Goal: Task Accomplishment & Management: Manage account settings

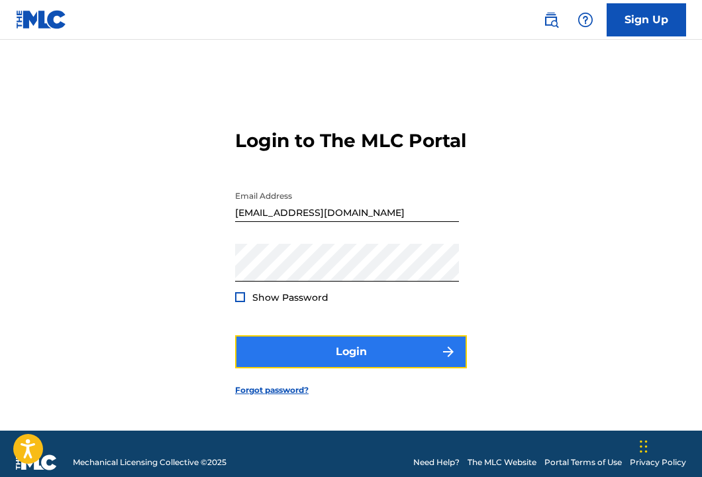
click at [390, 368] on button "Login" at bounding box center [351, 351] width 232 height 33
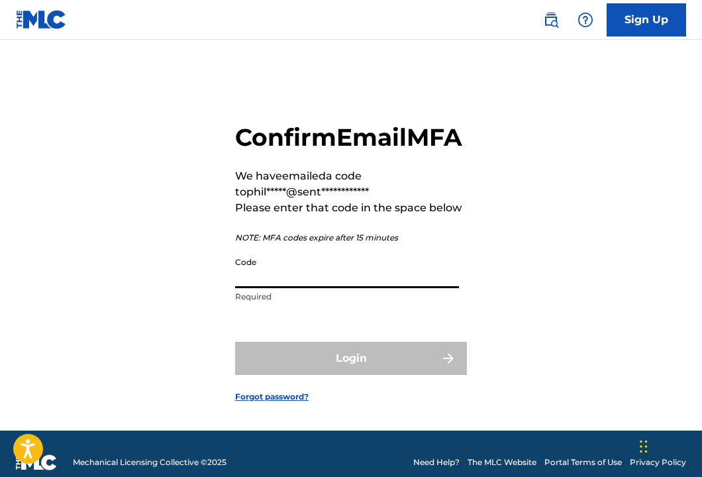
click at [335, 288] on input "Code" at bounding box center [347, 269] width 224 height 38
paste input "411531"
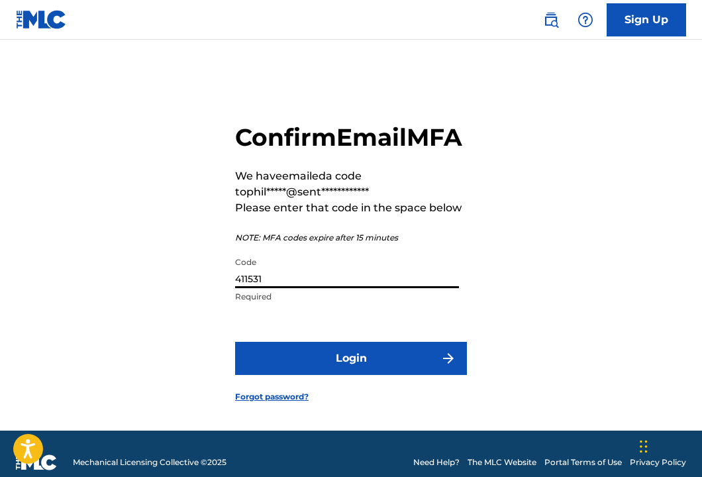
type input "411531"
click at [235, 342] on button "Login" at bounding box center [351, 358] width 232 height 33
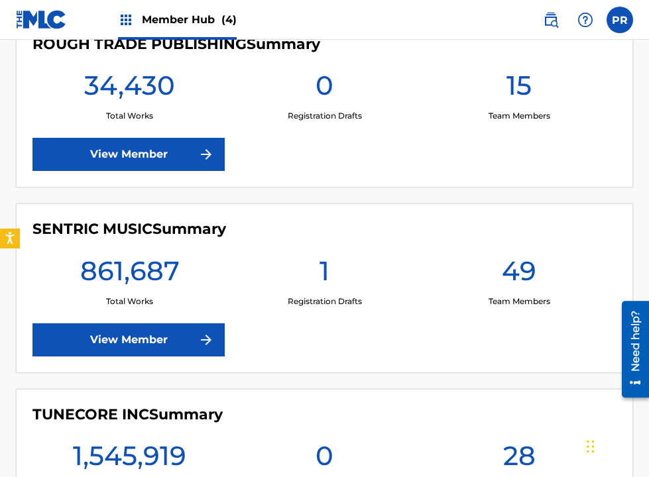
scroll to position [672, 0]
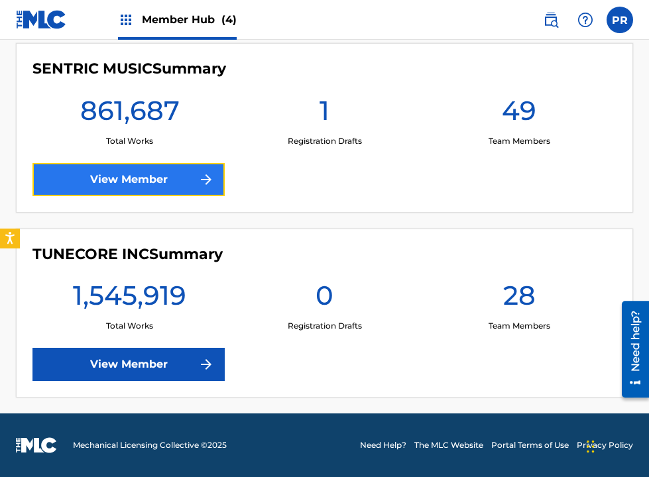
click at [186, 185] on link "View Member" at bounding box center [128, 179] width 192 height 33
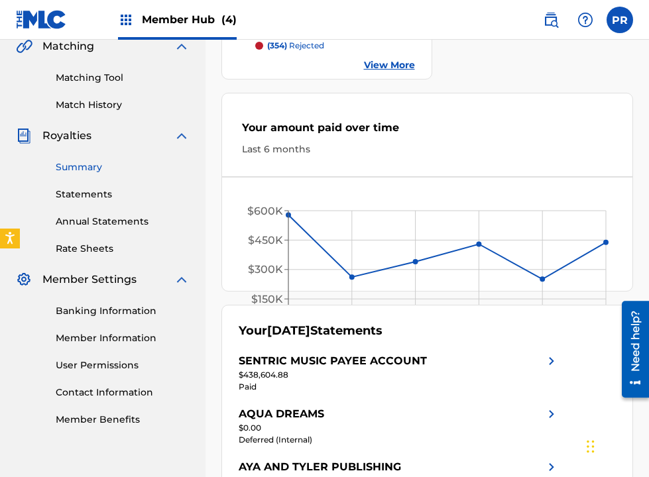
scroll to position [455, 0]
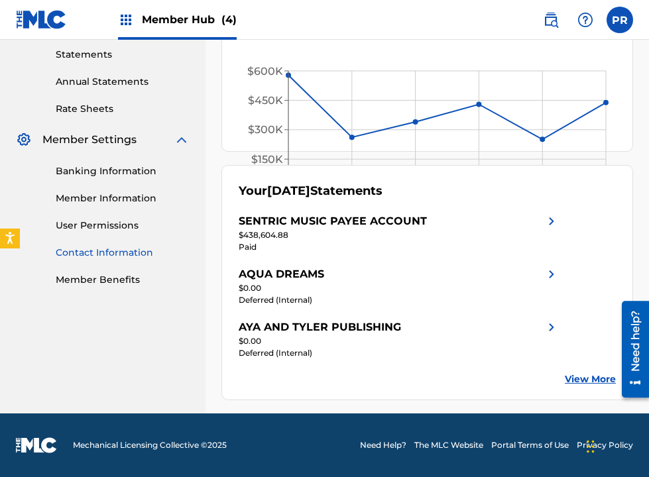
click at [133, 255] on link "Contact Information" at bounding box center [123, 253] width 134 height 14
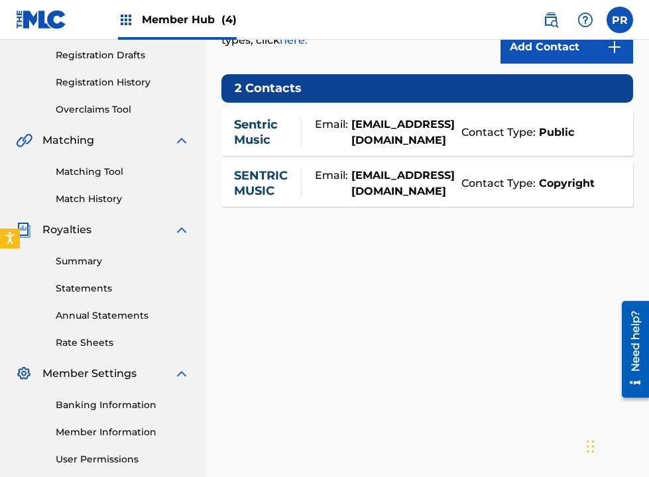
scroll to position [258, 0]
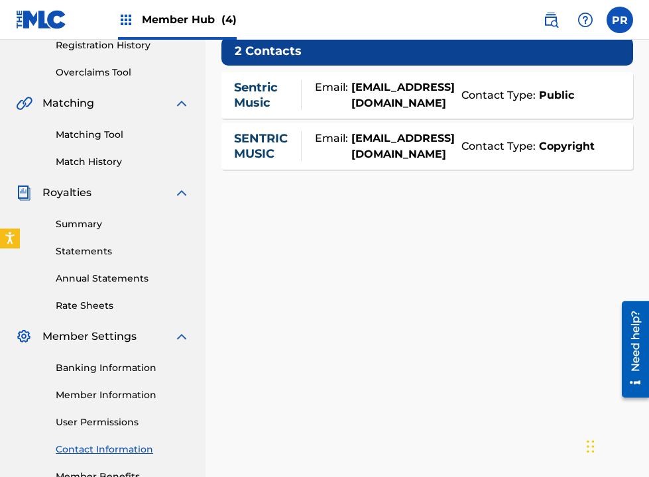
click at [97, 333] on span "Member Settings" at bounding box center [89, 337] width 94 height 16
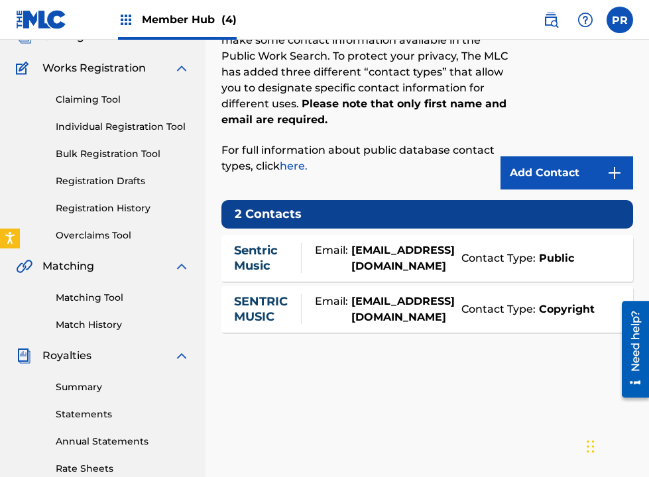
scroll to position [0, 0]
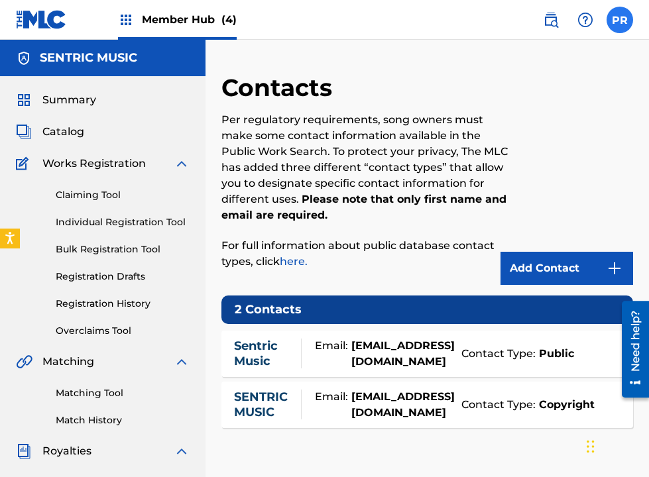
click at [619, 19] on label at bounding box center [619, 20] width 26 height 26
click at [619, 20] on input "PR [PERSON_NAME] [PERSON_NAME][EMAIL_ADDRESS][PERSON_NAME][DOMAIN_NAME] Notific…" at bounding box center [619, 20] width 0 height 0
click at [619, 19] on div "PR PR [PERSON_NAME] [PERSON_NAME][EMAIL_ADDRESS][PERSON_NAME][DOMAIN_NAME] Noti…" at bounding box center [619, 20] width 26 height 26
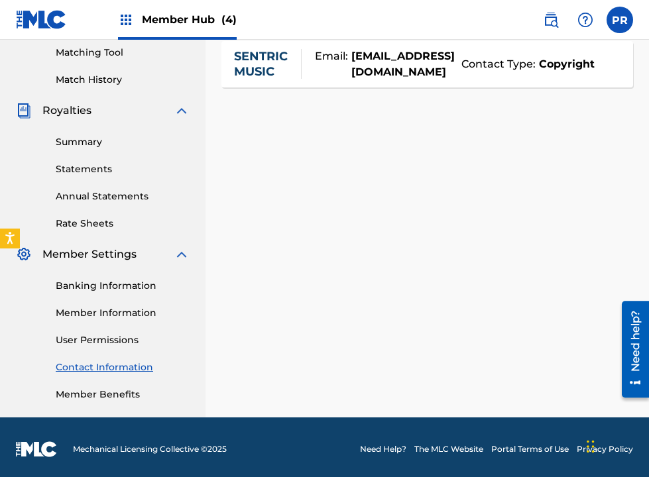
scroll to position [344, 0]
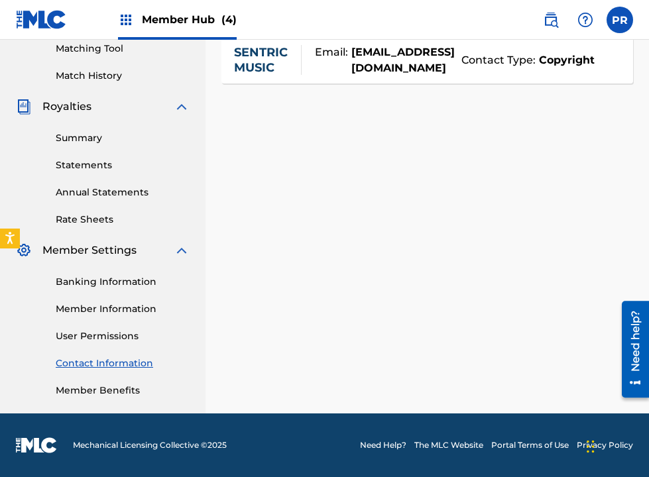
click at [64, 248] on span "Member Settings" at bounding box center [89, 250] width 94 height 16
click at [104, 309] on link "Member Information" at bounding box center [123, 309] width 134 height 14
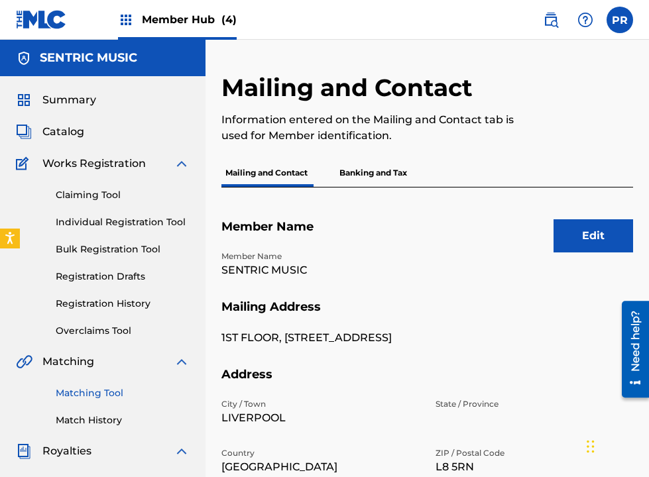
scroll to position [344, 0]
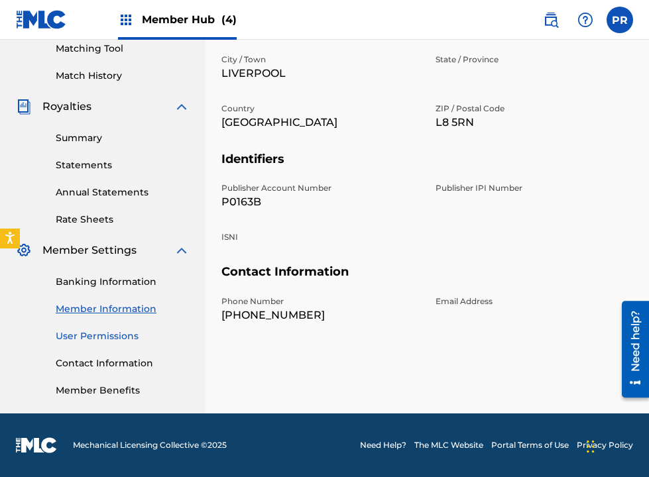
click at [95, 333] on link "User Permissions" at bounding box center [123, 336] width 134 height 14
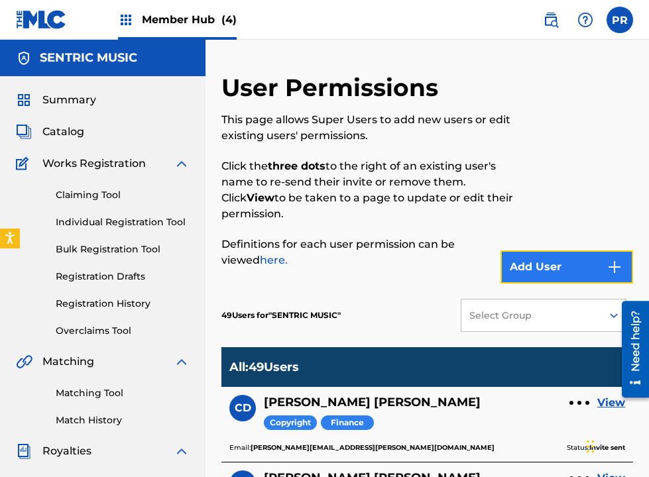
click at [578, 259] on button "Add User" at bounding box center [566, 266] width 132 height 33
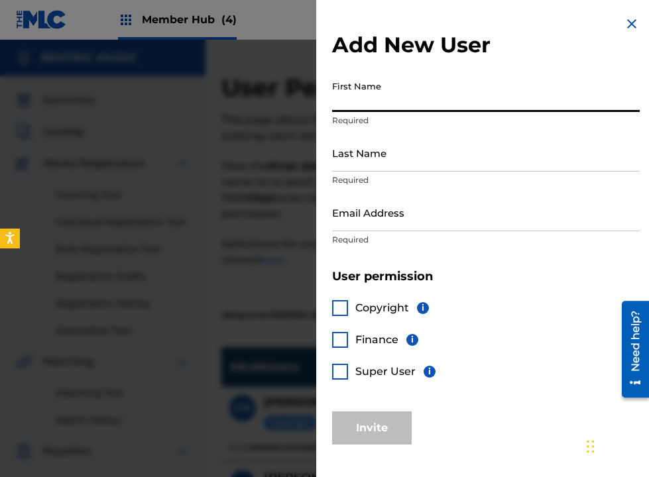
click at [390, 104] on input "First Name" at bounding box center [485, 93] width 307 height 38
click at [367, 103] on input "Counterclaims" at bounding box center [485, 93] width 307 height 38
type input "Counterclaims"
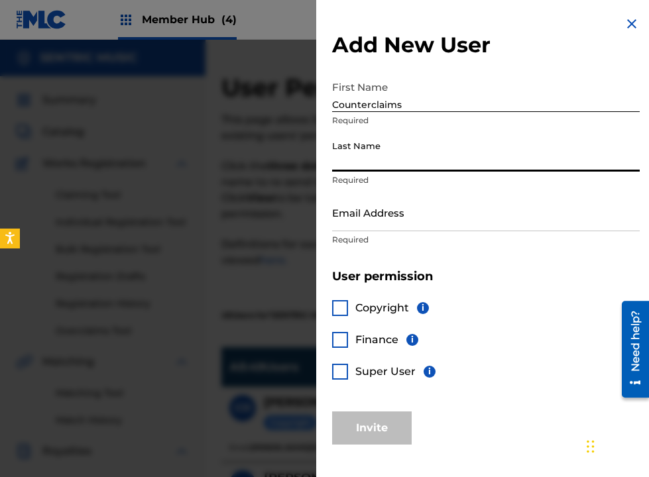
click at [370, 158] on input "Last Name" at bounding box center [485, 153] width 307 height 38
paste input "Counterclaims"
type input "Counterclaims"
click at [417, 222] on input "Email Address" at bounding box center [485, 212] width 307 height 38
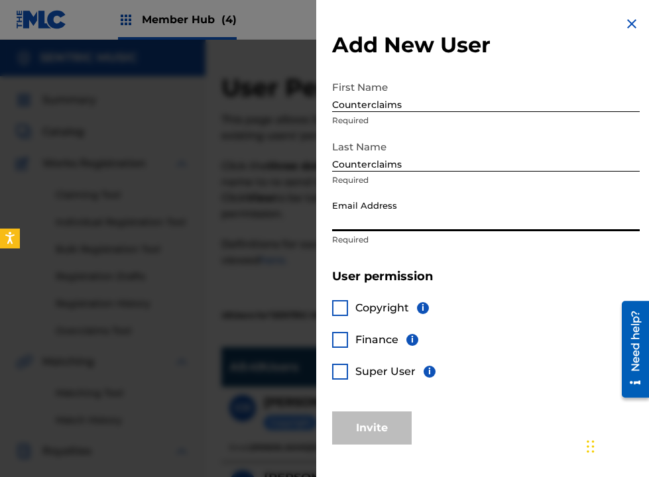
paste input "[EMAIL_ADDRESS][DOMAIN_NAME]"
type input "[EMAIL_ADDRESS][DOMAIN_NAME]"
click at [335, 307] on div at bounding box center [340, 308] width 16 height 16
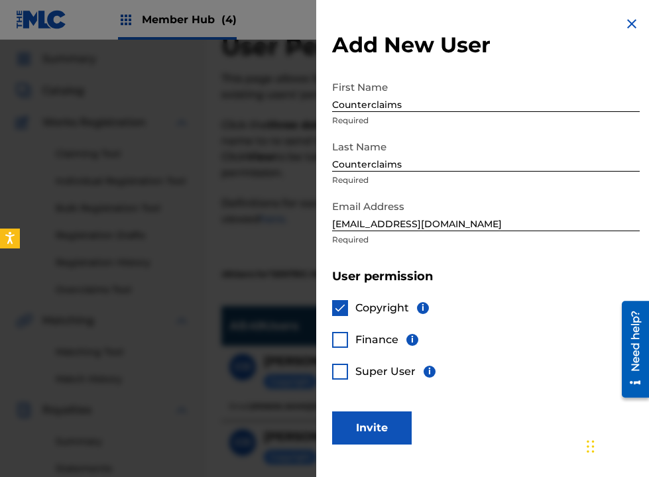
scroll to position [44, 0]
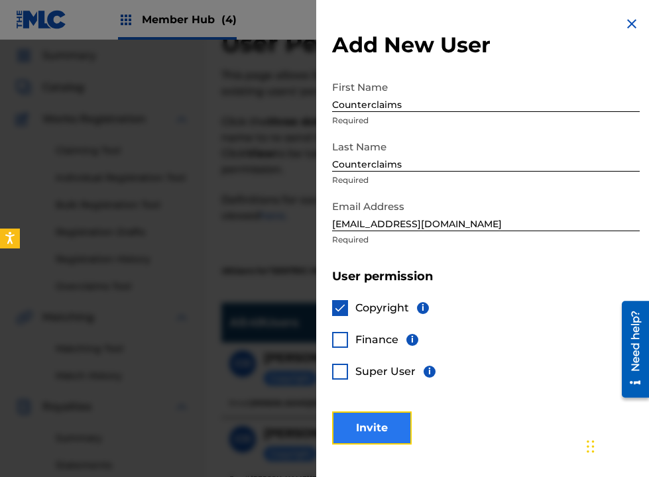
click at [364, 423] on button "Invite" at bounding box center [371, 427] width 79 height 33
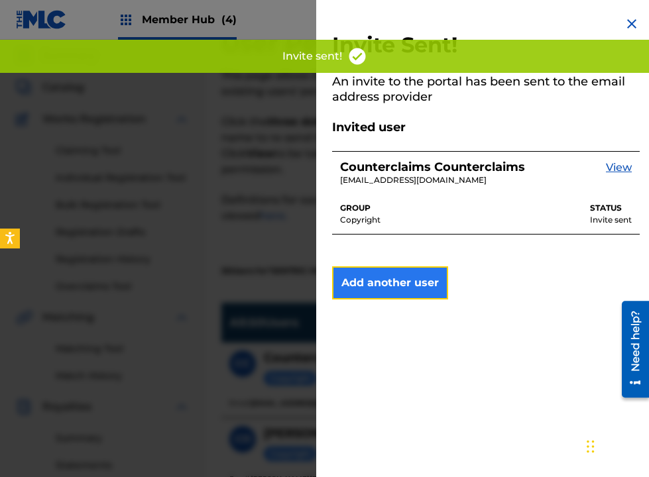
click at [417, 279] on button "Add another user" at bounding box center [390, 282] width 116 height 33
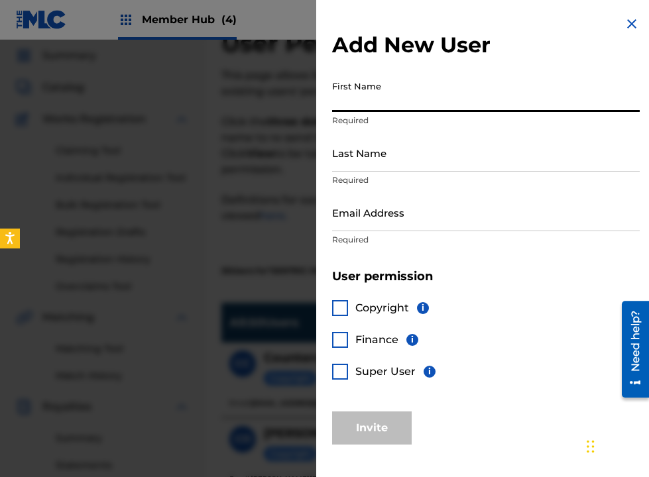
click at [379, 101] on input "First Name" at bounding box center [485, 93] width 307 height 38
paste input "[EMAIL_ADDRESS][DOMAIN_NAME]"
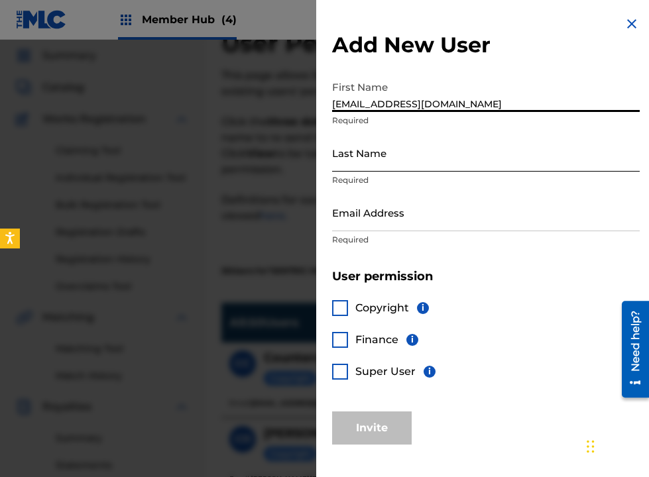
type input "[EMAIL_ADDRESS][DOMAIN_NAME]"
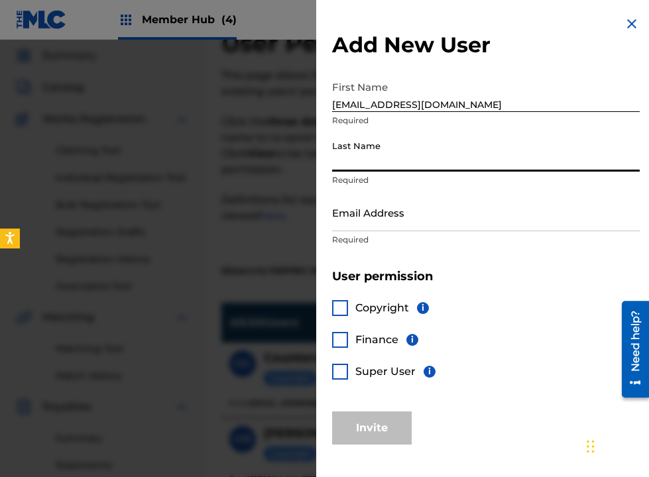
click at [352, 166] on input "Last Name" at bounding box center [485, 153] width 307 height 38
paste input "[EMAIL_ADDRESS][DOMAIN_NAME]"
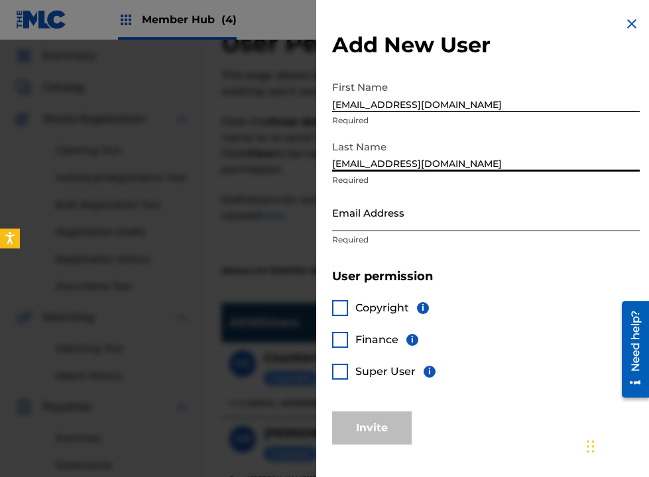
type input "[EMAIL_ADDRESS][DOMAIN_NAME]"
click at [351, 209] on input "Email Address" at bounding box center [485, 212] width 307 height 38
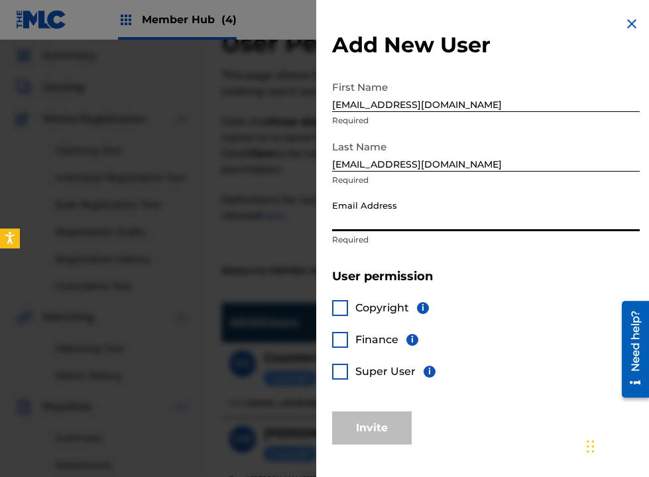
paste input "[EMAIL_ADDRESS][DOMAIN_NAME]"
type input "[EMAIL_ADDRESS][DOMAIN_NAME]"
click at [370, 159] on input "[EMAIL_ADDRESS][DOMAIN_NAME]" at bounding box center [485, 153] width 307 height 38
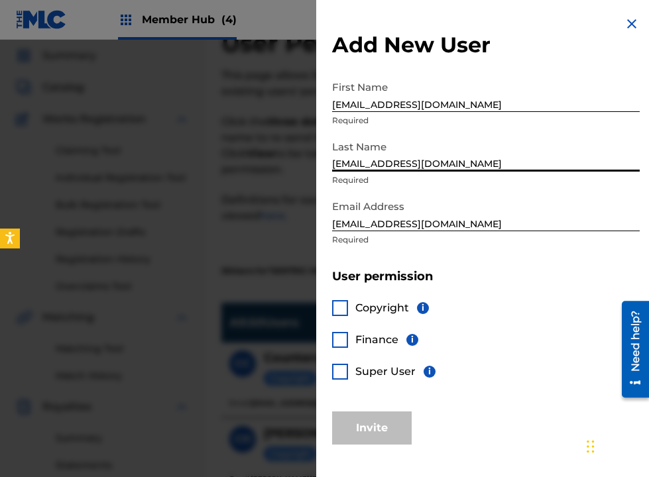
click at [370, 159] on input "[EMAIL_ADDRESS][DOMAIN_NAME]" at bounding box center [485, 153] width 307 height 38
type input "Society"
drag, startPoint x: 378, startPoint y: 166, endPoint x: 308, endPoint y: 166, distance: 70.2
click at [308, 166] on div "Add New User First Name [EMAIL_ADDRESS][DOMAIN_NAME] Required Last Name Society…" at bounding box center [324, 258] width 649 height 437
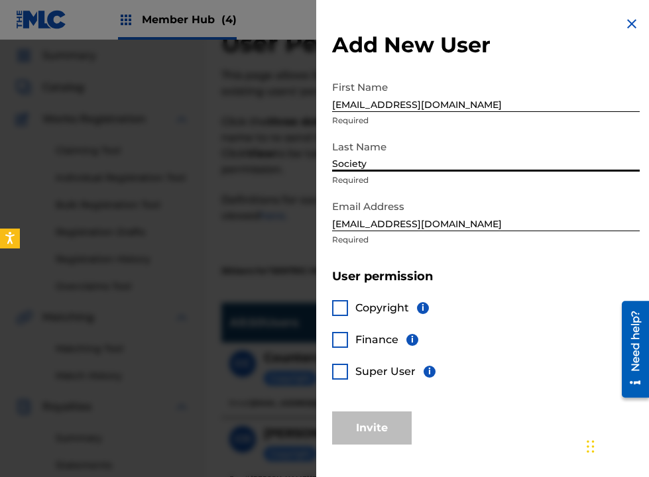
drag, startPoint x: 381, startPoint y: 164, endPoint x: 266, endPoint y: 164, distance: 115.3
click at [266, 164] on div "Add New User First Name [EMAIL_ADDRESS][DOMAIN_NAME] Required Last Name Society…" at bounding box center [324, 258] width 649 height 437
type input "Society"
click at [351, 102] on input "[EMAIL_ADDRESS][DOMAIN_NAME]" at bounding box center [485, 93] width 307 height 38
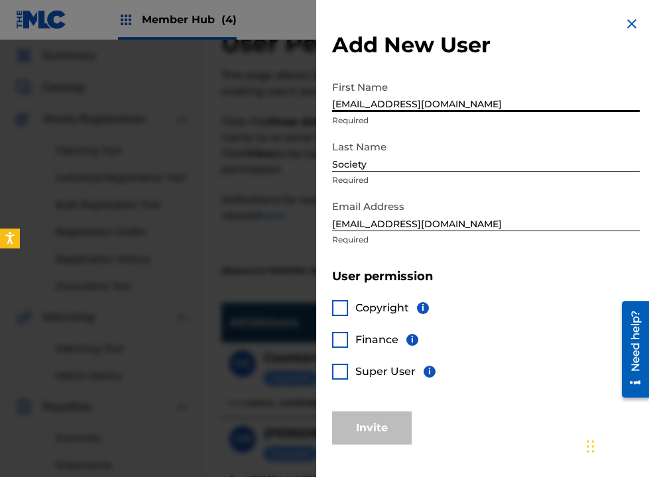
click at [351, 102] on input "[EMAIL_ADDRESS][DOMAIN_NAME]" at bounding box center [485, 93] width 307 height 38
paste input "Society"
type input "Society"
click at [321, 158] on div "Add New User First Name Society Required Last Name Society Required Email Addre…" at bounding box center [485, 230] width 339 height 460
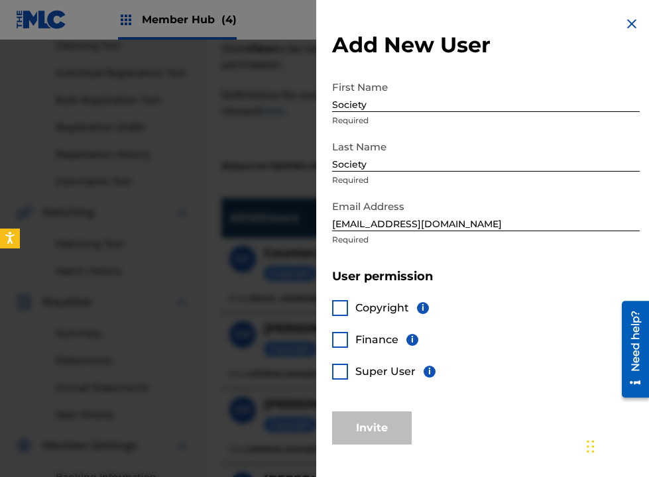
scroll to position [150, 0]
click at [339, 310] on div at bounding box center [340, 308] width 16 height 16
click at [340, 346] on div at bounding box center [340, 340] width 16 height 16
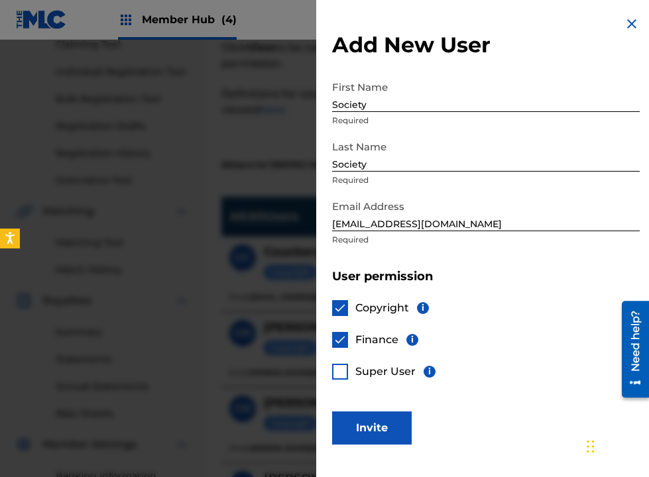
click at [340, 346] on img at bounding box center [339, 339] width 13 height 13
click at [365, 426] on button "Invite" at bounding box center [371, 427] width 79 height 33
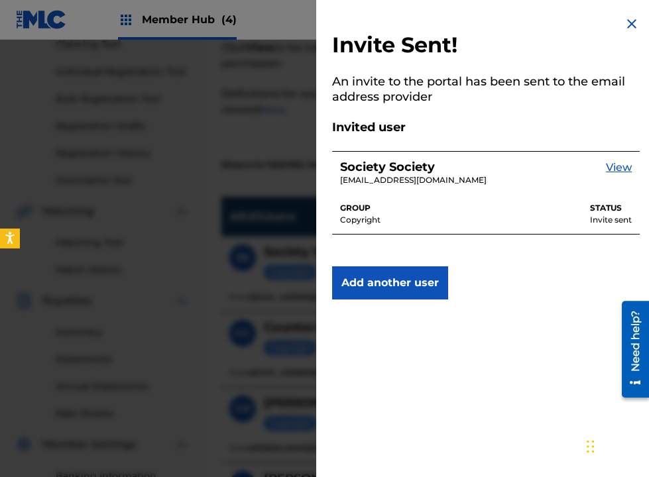
click at [625, 9] on div "Invite Sent! An invite to the portal has been sent to the email address provide…" at bounding box center [485, 157] width 339 height 315
click at [625, 23] on img at bounding box center [631, 24] width 16 height 16
